Goal: Information Seeking & Learning: Learn about a topic

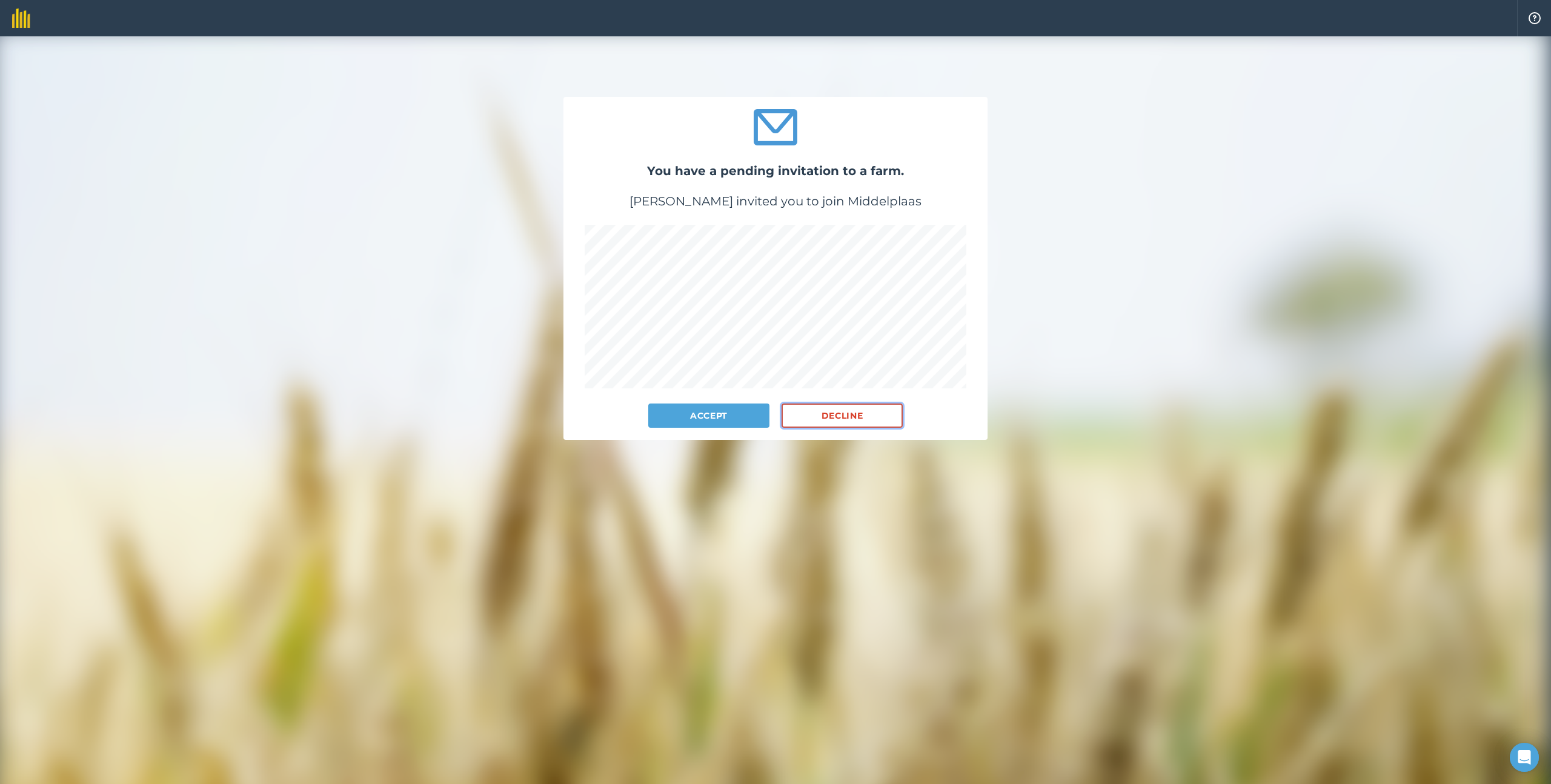
click at [878, 411] on button "Decline" at bounding box center [842, 415] width 121 height 25
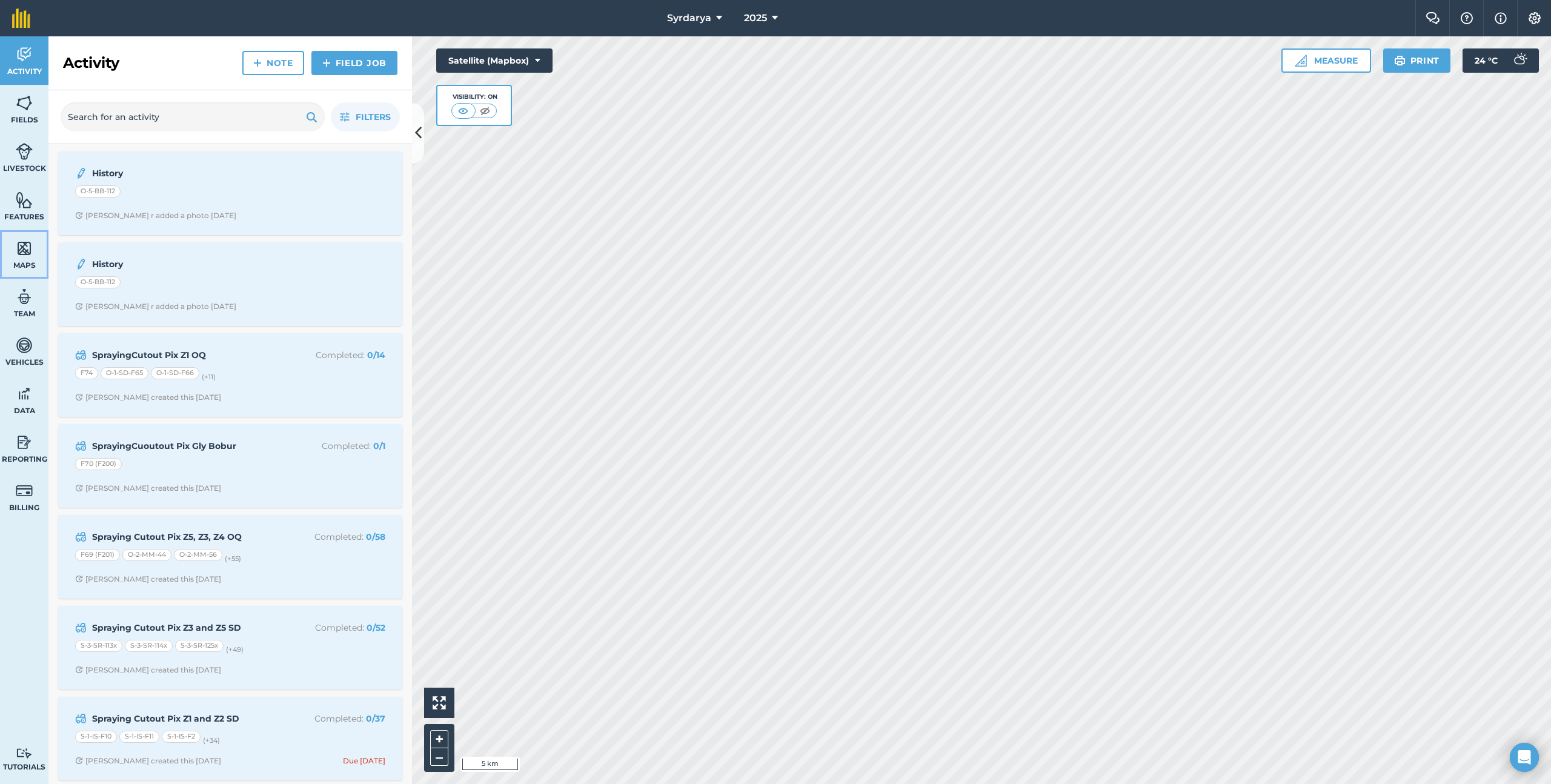
click at [32, 251] on img at bounding box center [25, 248] width 17 height 18
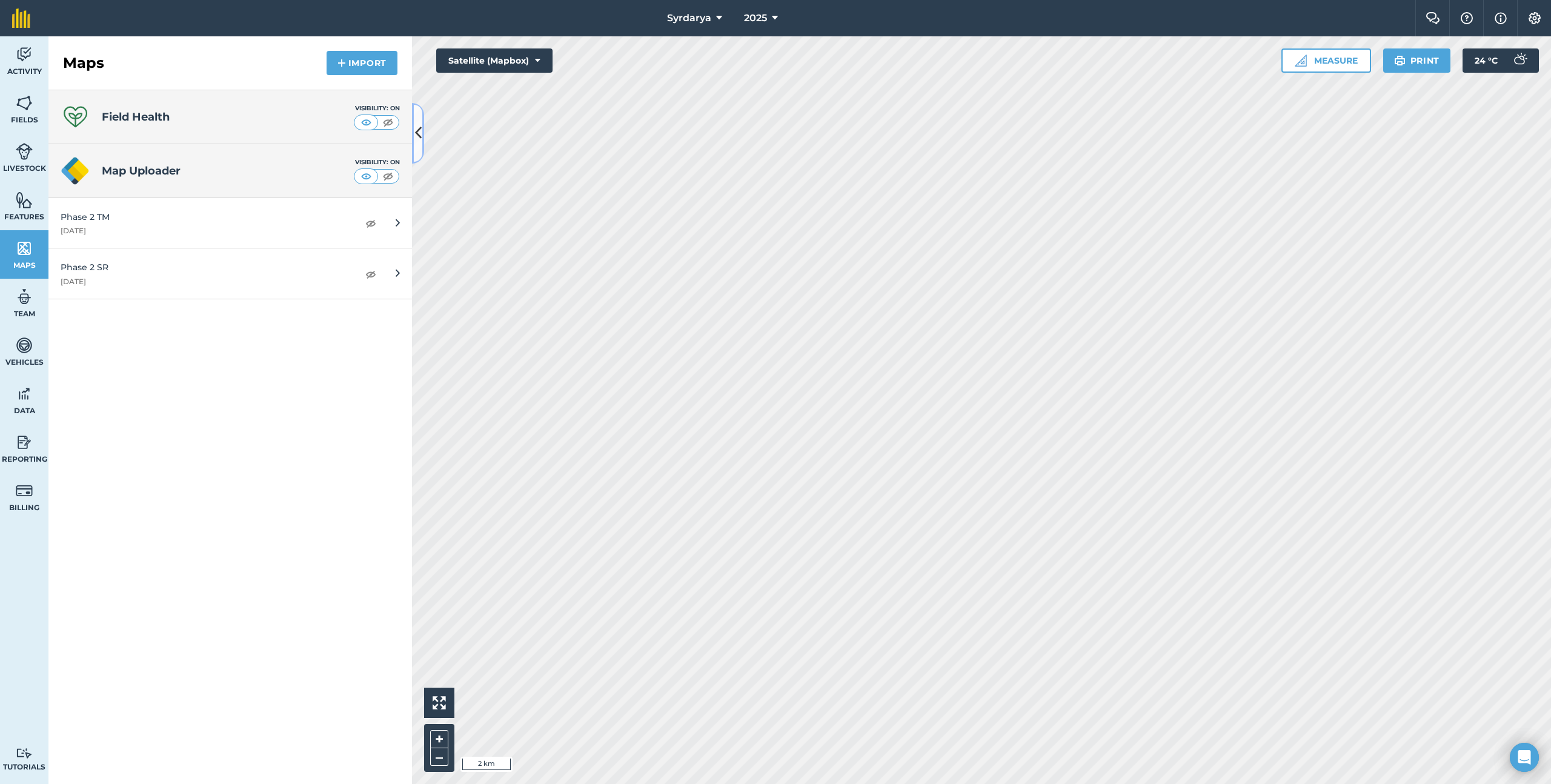
click at [419, 126] on icon at bounding box center [419, 132] width 7 height 21
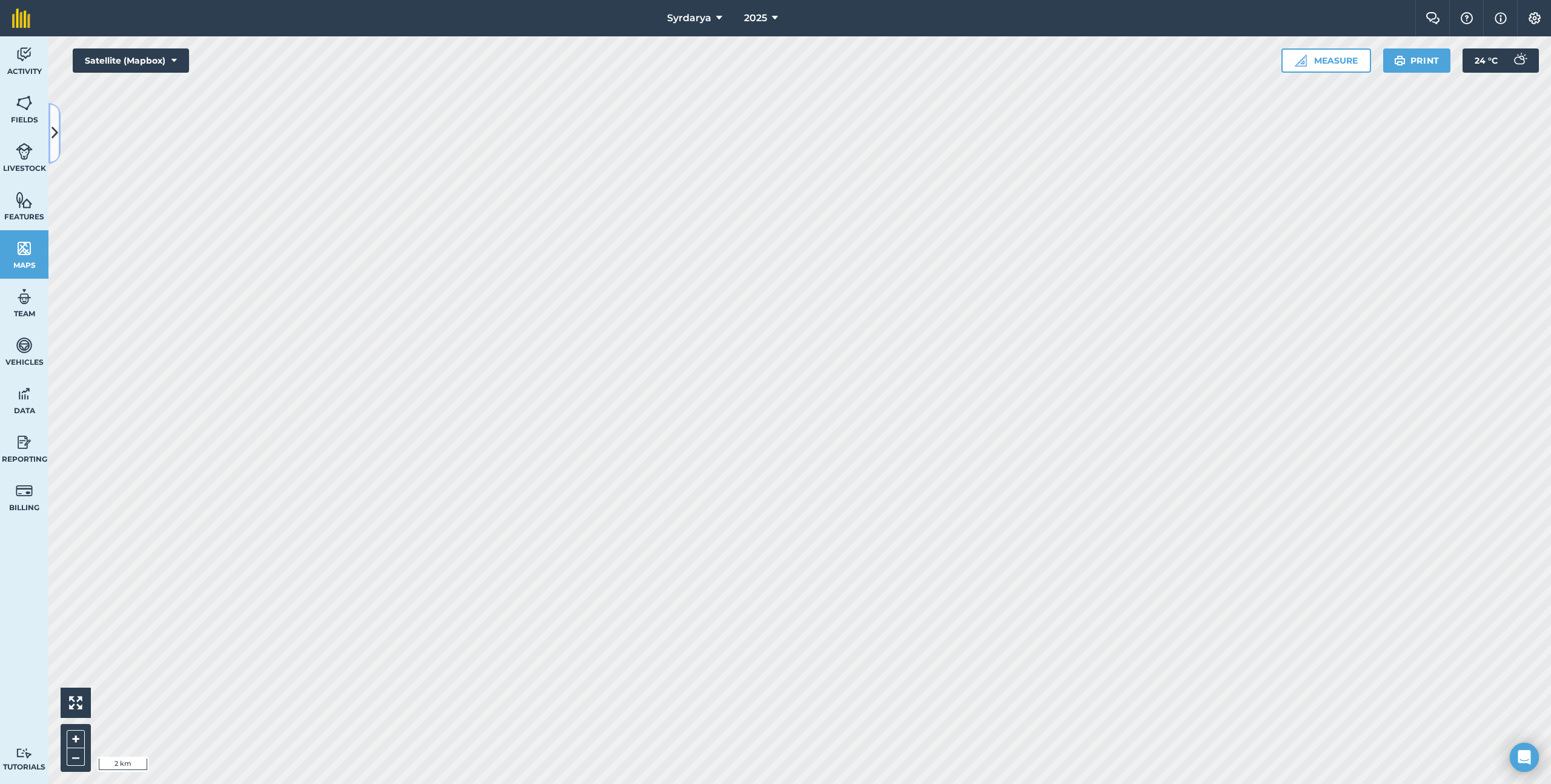
click at [52, 133] on icon at bounding box center [55, 132] width 7 height 21
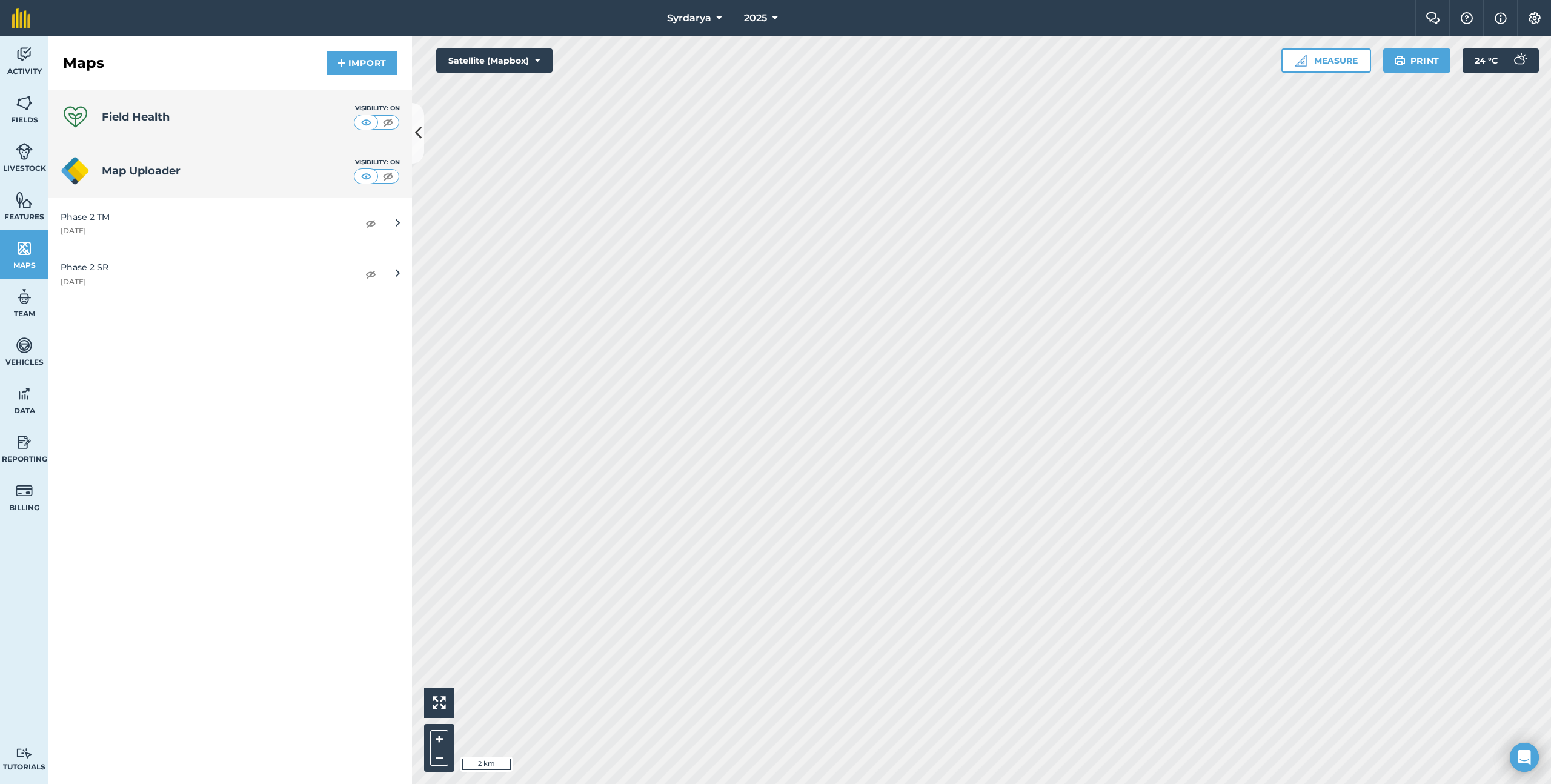
click at [166, 121] on h4 "Field Health" at bounding box center [136, 117] width 68 height 17
click at [385, 121] on img at bounding box center [388, 122] width 15 height 12
click at [368, 121] on img at bounding box center [367, 122] width 15 height 12
click at [1543, 16] on button "Settings" at bounding box center [1534, 18] width 34 height 36
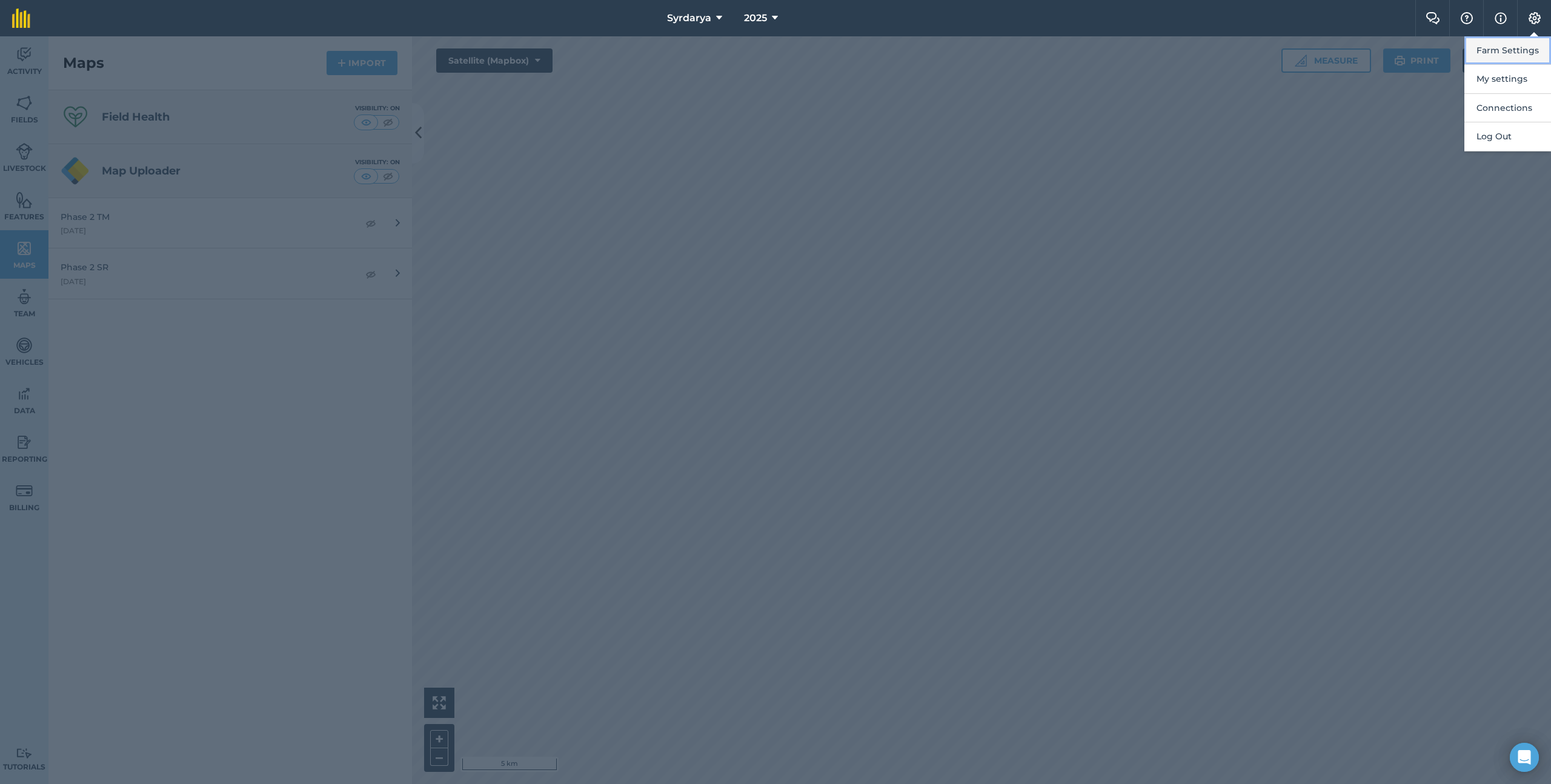
click at [1530, 42] on button "Farm Settings" at bounding box center [1508, 51] width 87 height 29
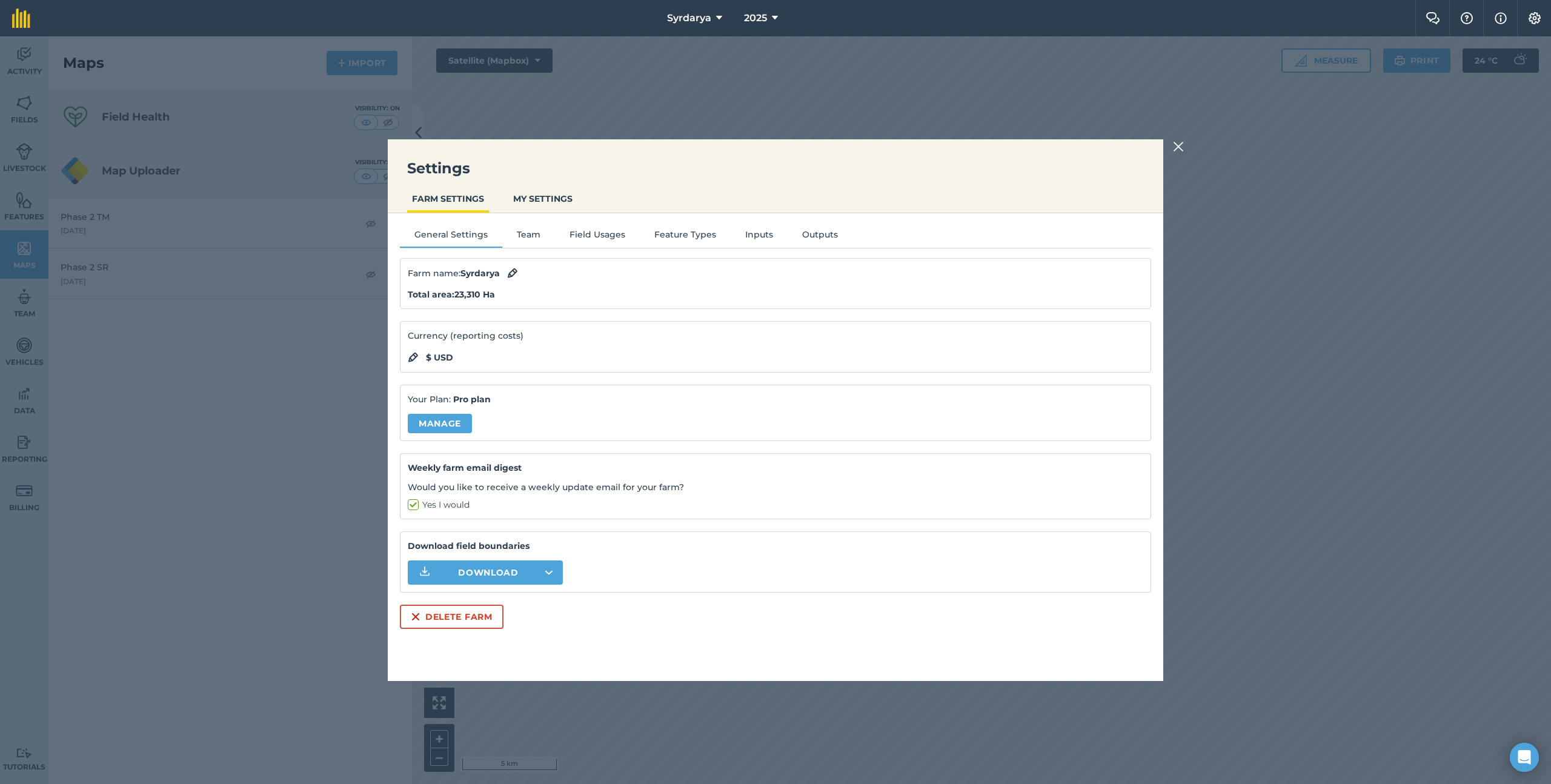
click at [1173, 148] on img at bounding box center [1178, 146] width 11 height 14
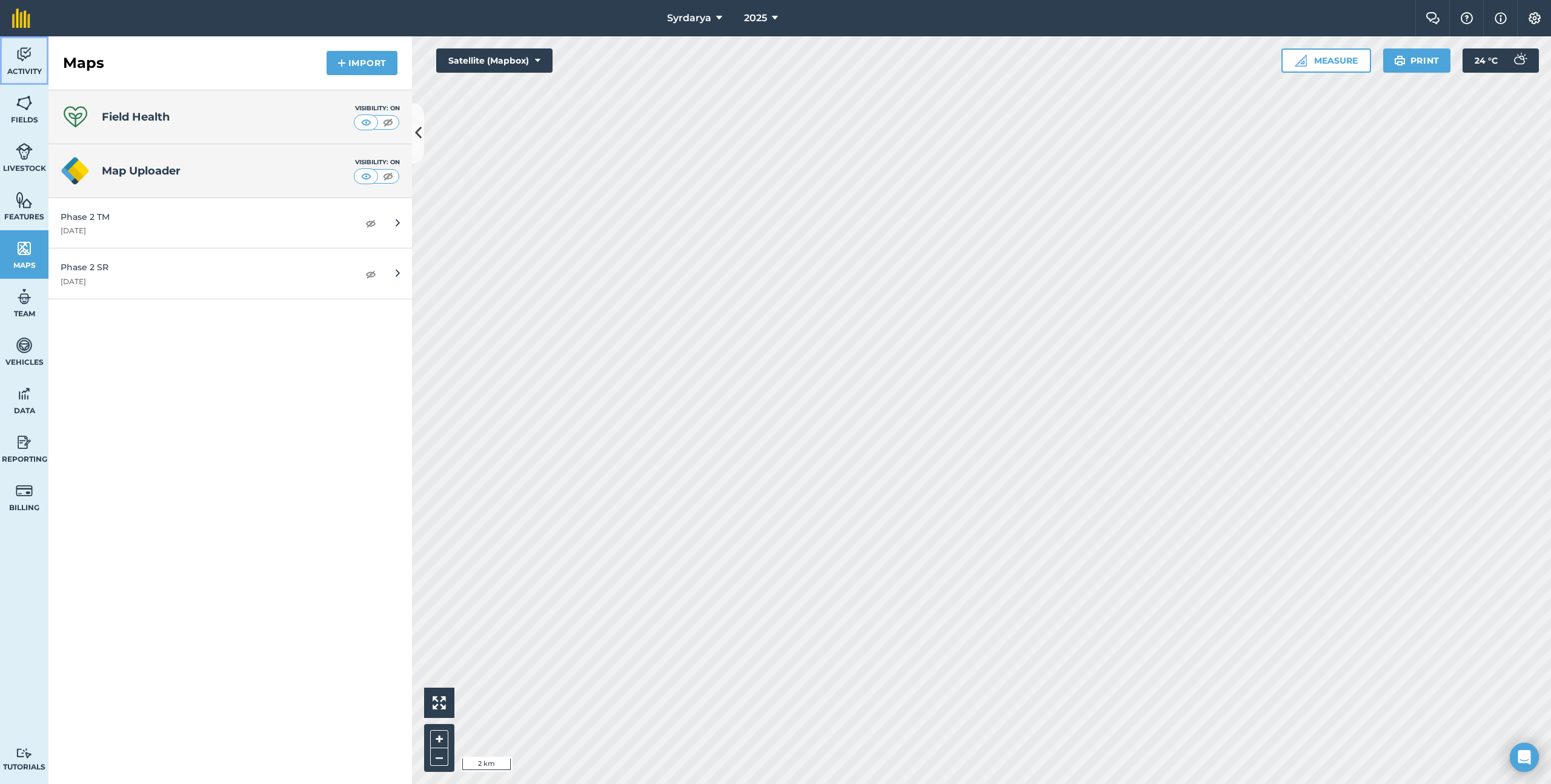
click at [44, 54] on link "Activity" at bounding box center [24, 60] width 48 height 48
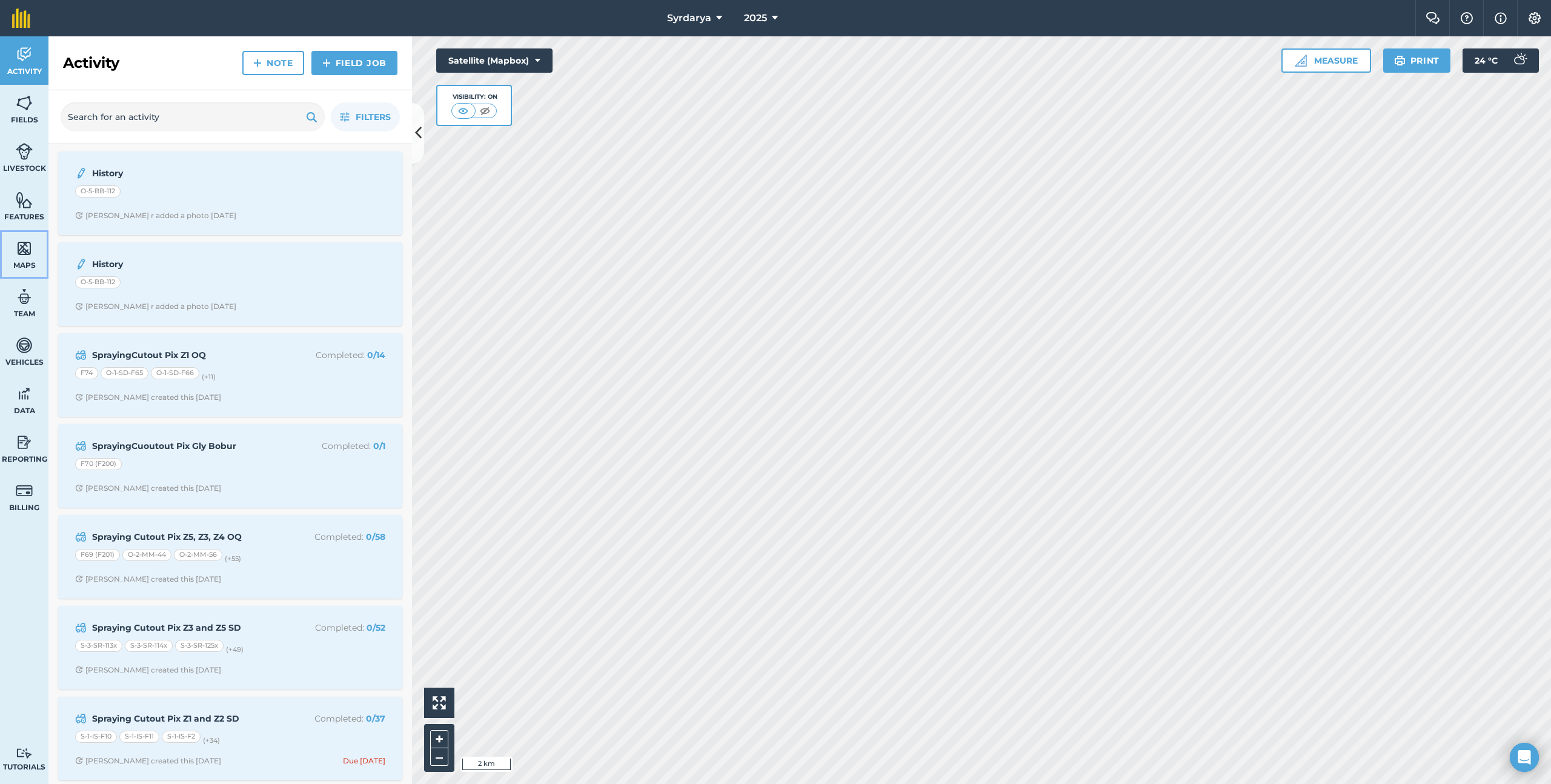
click at [27, 261] on span "Maps" at bounding box center [24, 265] width 48 height 9
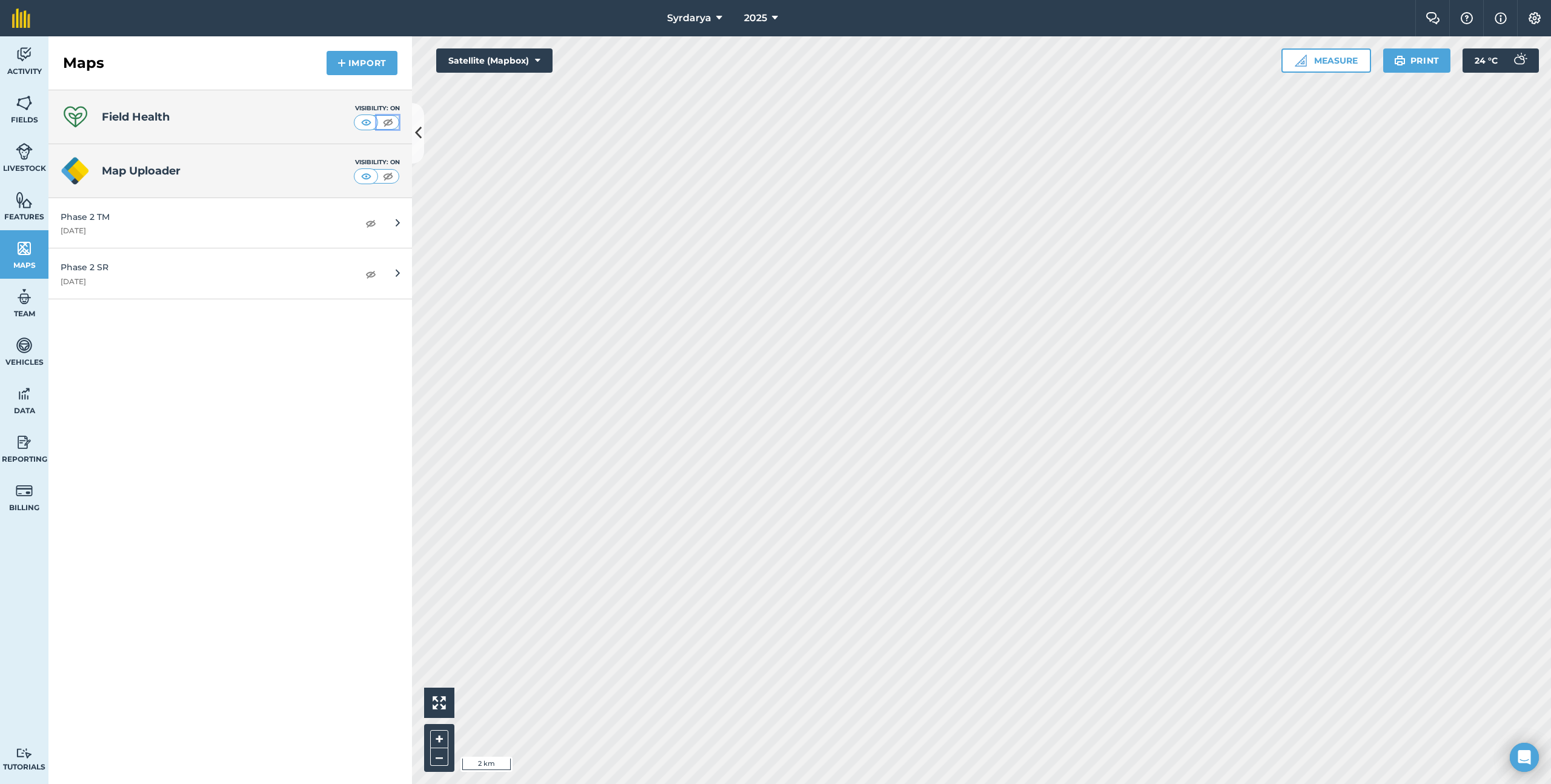
click at [387, 123] on img at bounding box center [388, 122] width 15 height 12
click at [362, 122] on img at bounding box center [367, 122] width 15 height 12
click at [391, 124] on img at bounding box center [388, 122] width 15 height 12
click at [373, 123] on img at bounding box center [367, 122] width 15 height 12
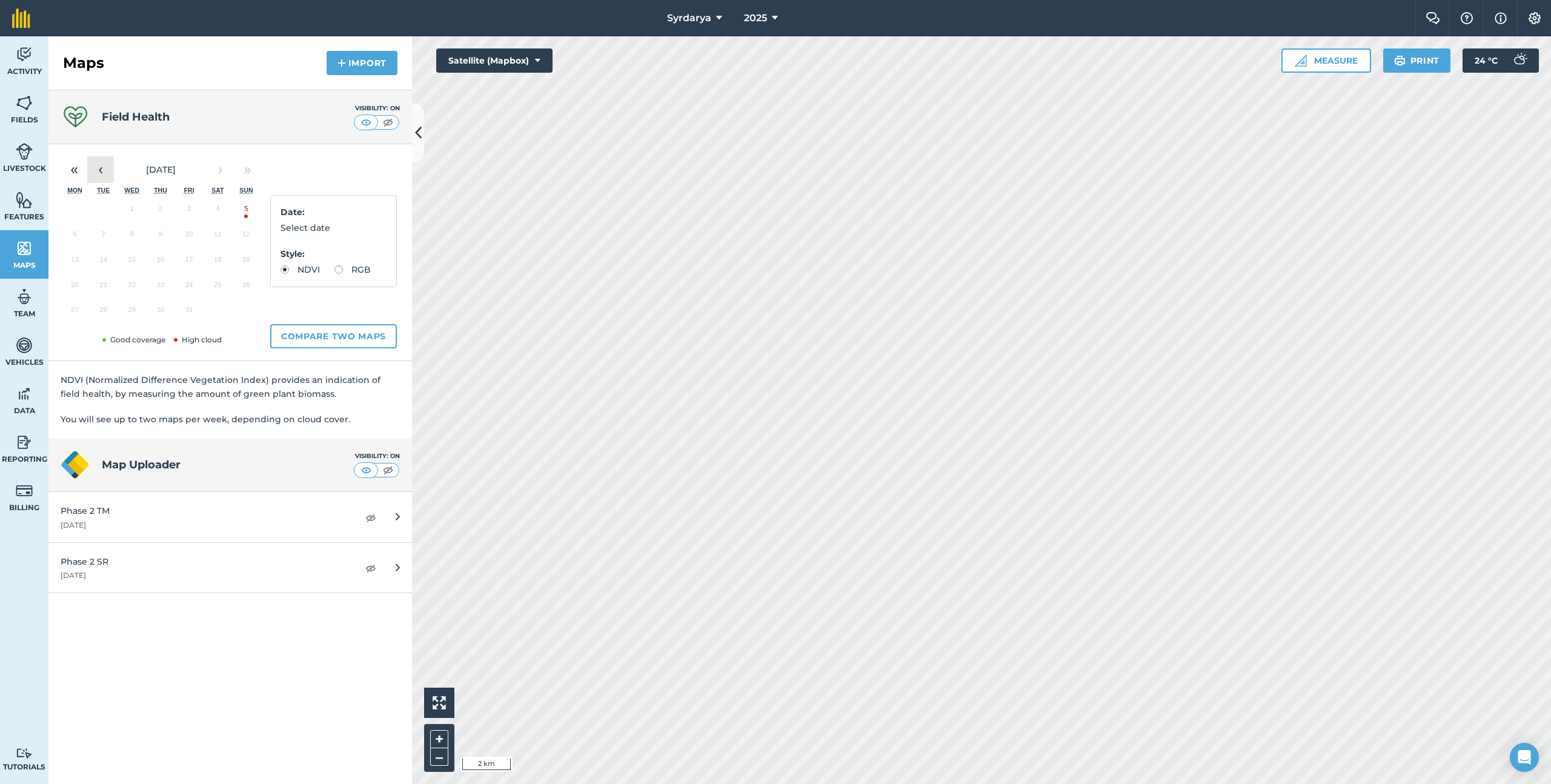
click at [104, 171] on button "‹" at bounding box center [100, 169] width 26 height 26
click at [108, 305] on button "30" at bounding box center [104, 312] width 29 height 25
click at [132, 236] on button "10" at bounding box center [132, 237] width 29 height 25
click at [176, 167] on span "[DATE]" at bounding box center [160, 169] width 30 height 11
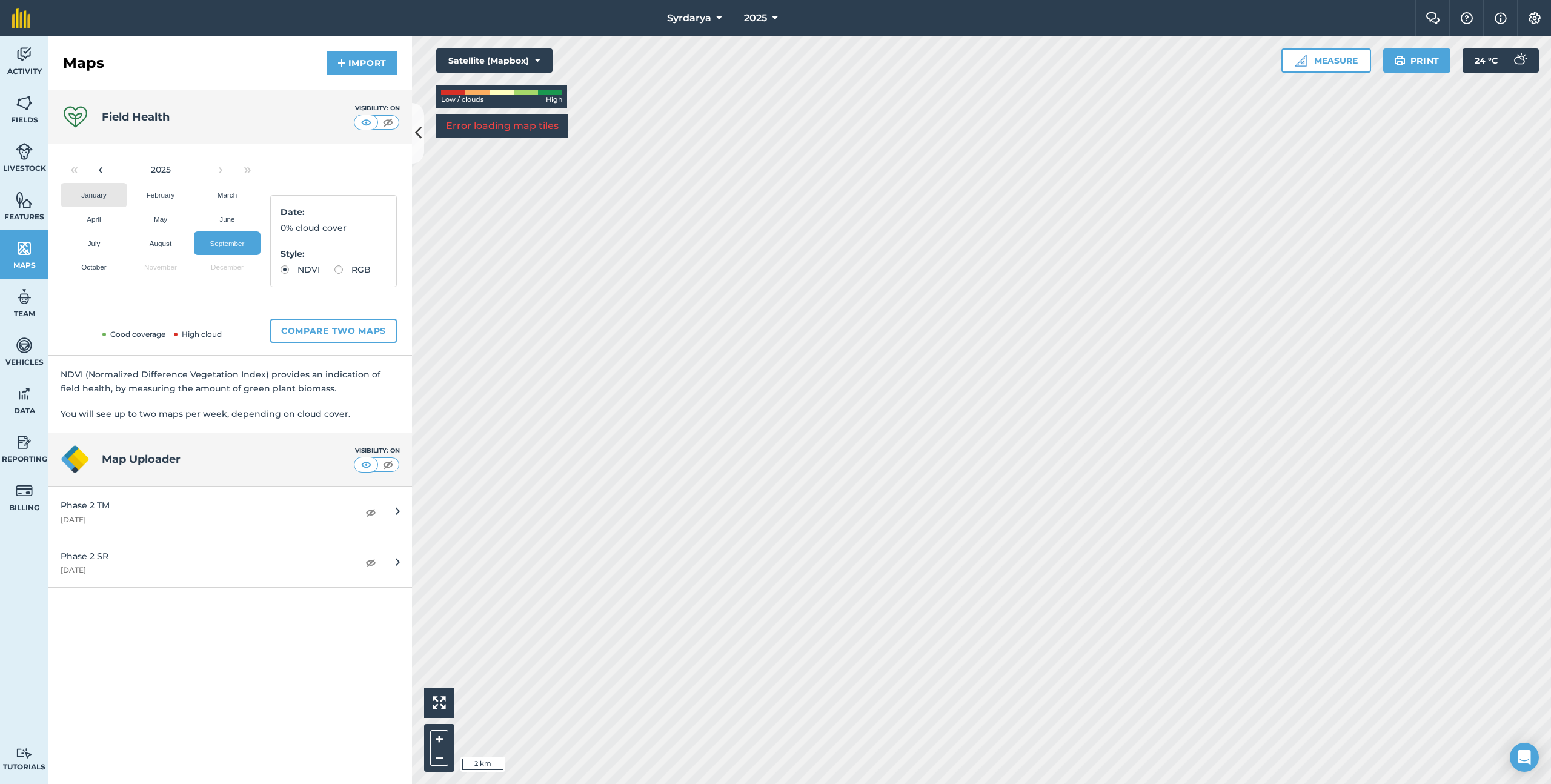
click at [103, 196] on abbr "January" at bounding box center [93, 194] width 25 height 8
click at [222, 168] on button "›" at bounding box center [220, 169] width 26 height 26
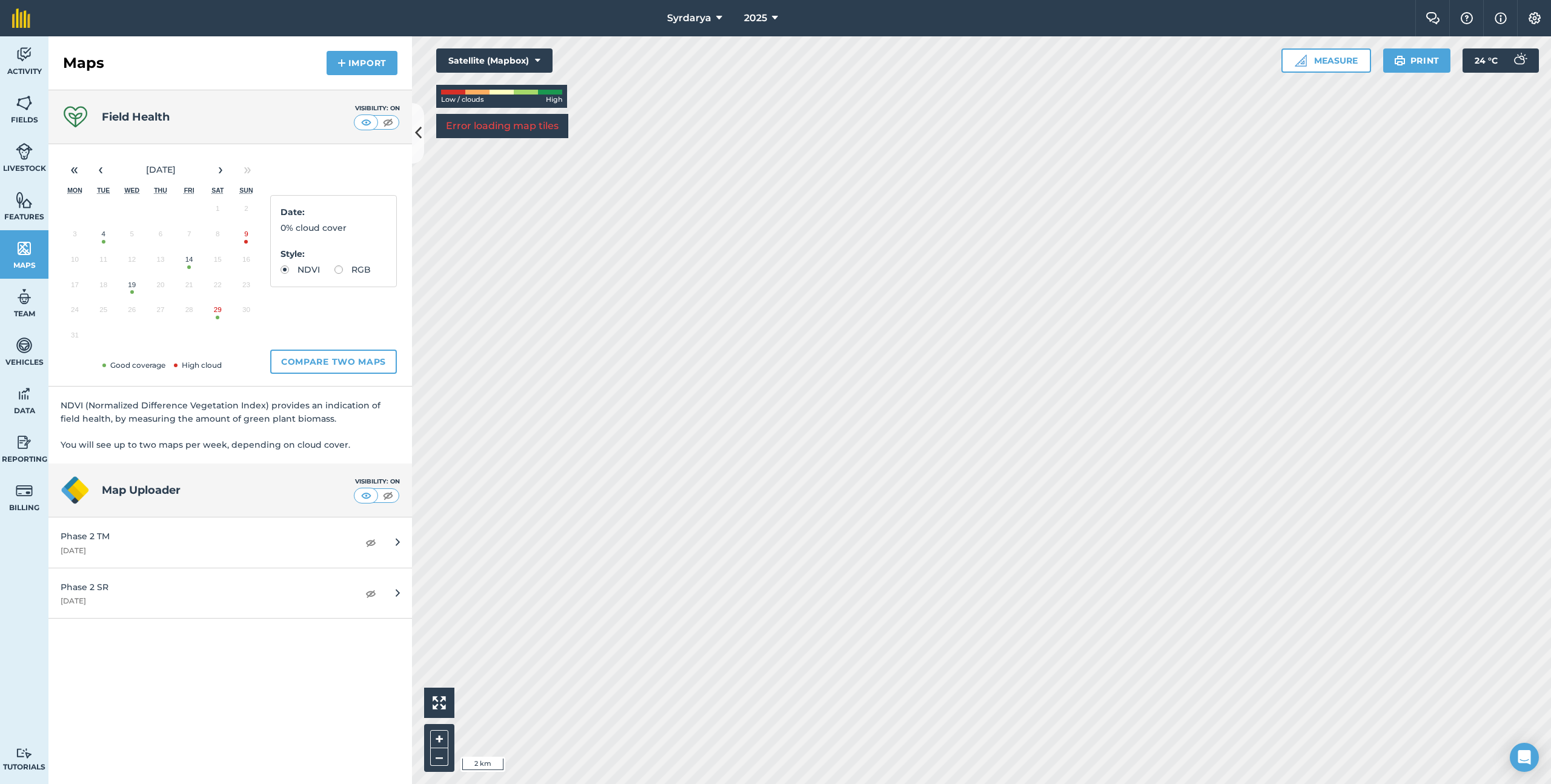
click at [132, 286] on button "19" at bounding box center [132, 288] width 29 height 25
